Goal: Task Accomplishment & Management: Use online tool/utility

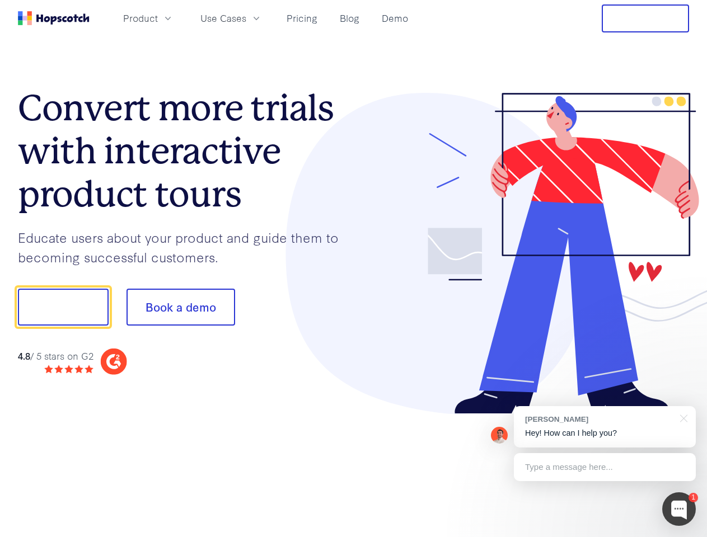
click at [354, 269] on div at bounding box center [522, 254] width 336 height 322
click at [158, 18] on span "Product" at bounding box center [140, 18] width 35 height 14
click at [246, 18] on span "Use Cases" at bounding box center [223, 18] width 46 height 14
click at [645, 18] on button "Free Trial" at bounding box center [645, 18] width 87 height 28
click at [63, 307] on button "Show me!" at bounding box center [63, 307] width 91 height 37
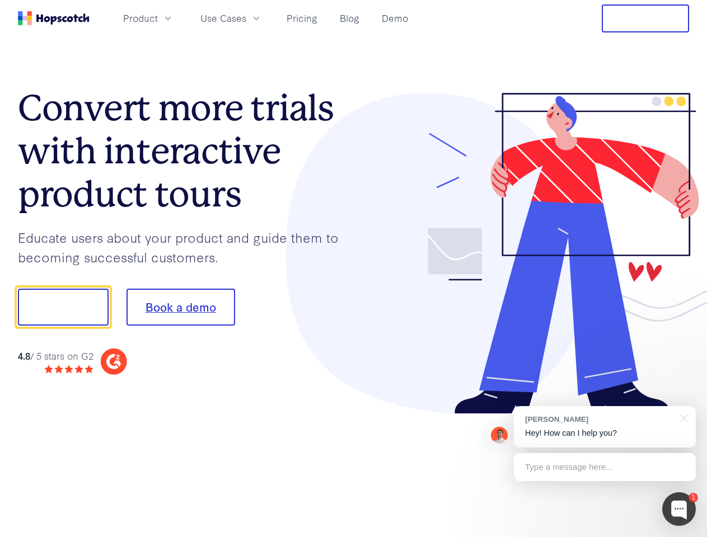
click at [180, 307] on button "Book a demo" at bounding box center [181, 307] width 109 height 37
click at [679, 509] on div at bounding box center [679, 510] width 34 height 34
click at [605, 427] on div "[PERSON_NAME] Hey! How can I help you?" at bounding box center [605, 426] width 182 height 41
click at [682, 418] on div at bounding box center [591, 305] width 210 height 373
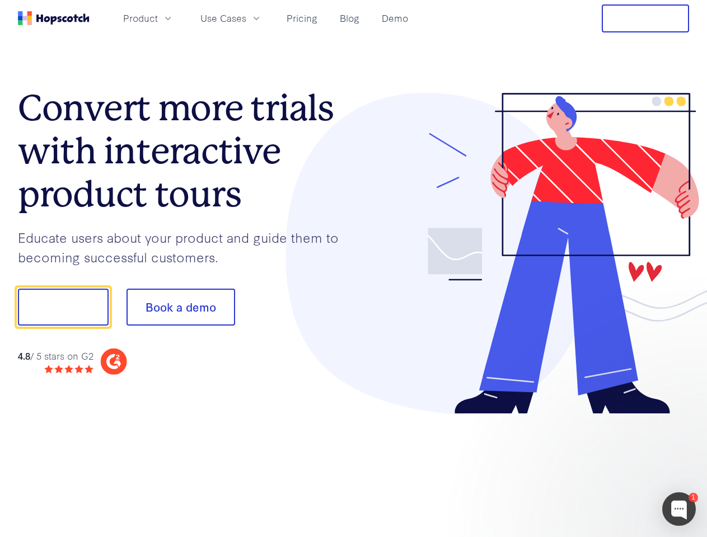
click at [605, 467] on div at bounding box center [591, 380] width 210 height 223
